Goal: Task Accomplishment & Management: Manage account settings

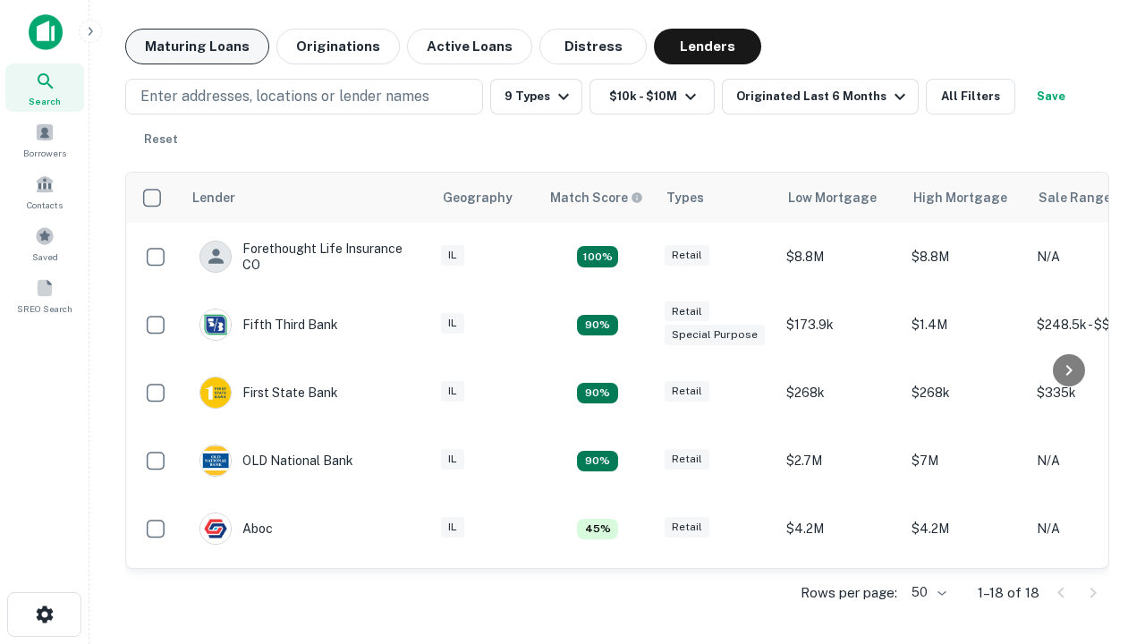
click at [197, 47] on button "Maturing Loans" at bounding box center [197, 47] width 144 height 36
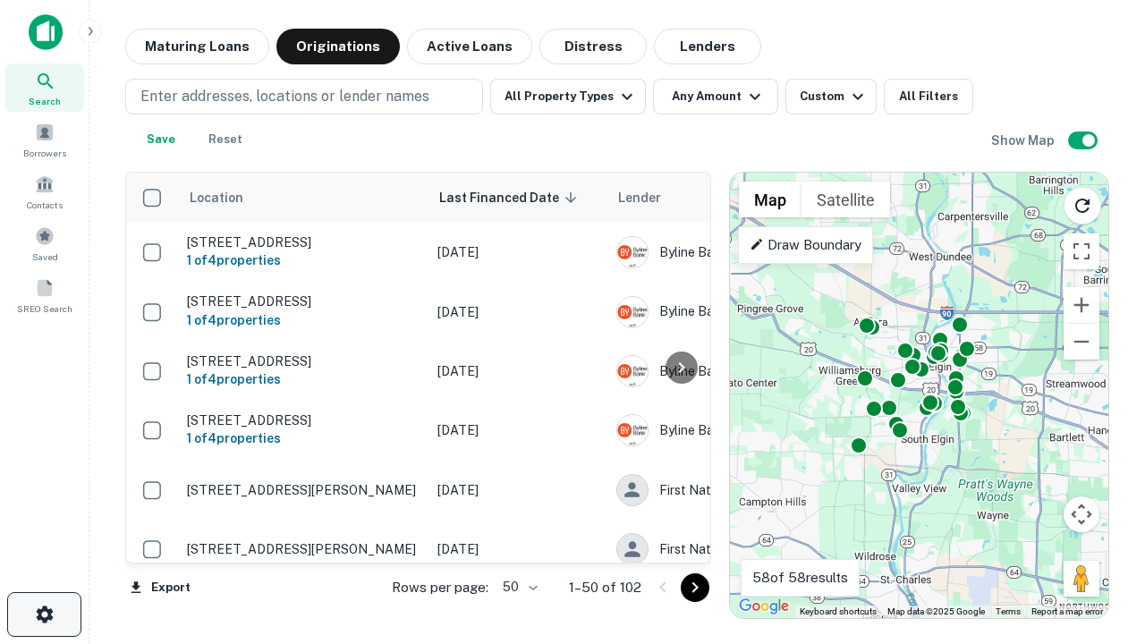
click at [44, 615] on icon "button" at bounding box center [44, 614] width 21 height 21
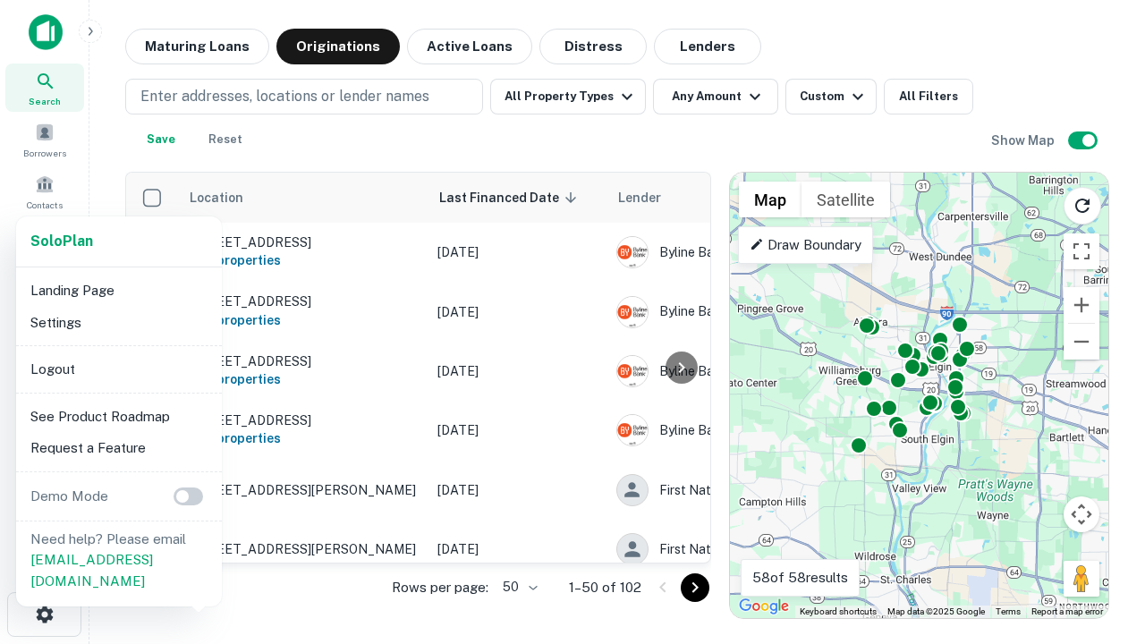
click at [118, 369] on li "Logout" at bounding box center [118, 369] width 191 height 32
